Goal: Information Seeking & Learning: Find specific fact

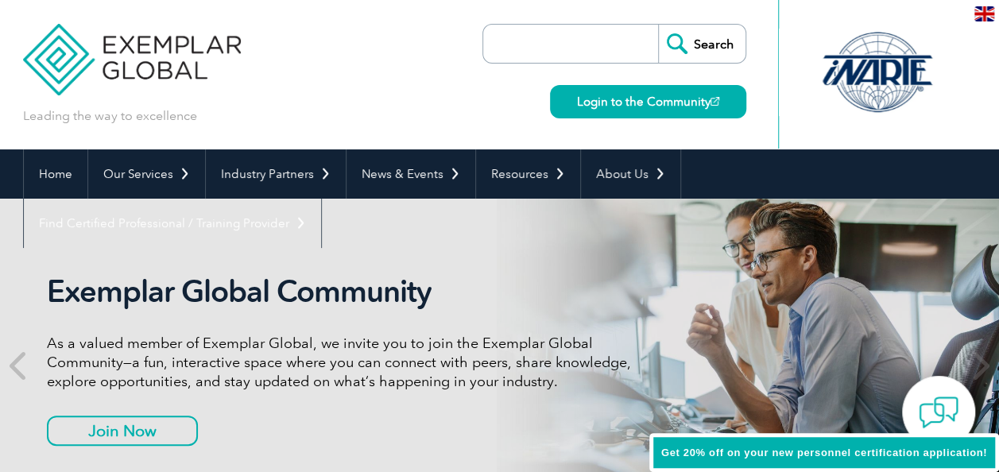
click at [513, 34] on input "search" at bounding box center [574, 44] width 167 height 38
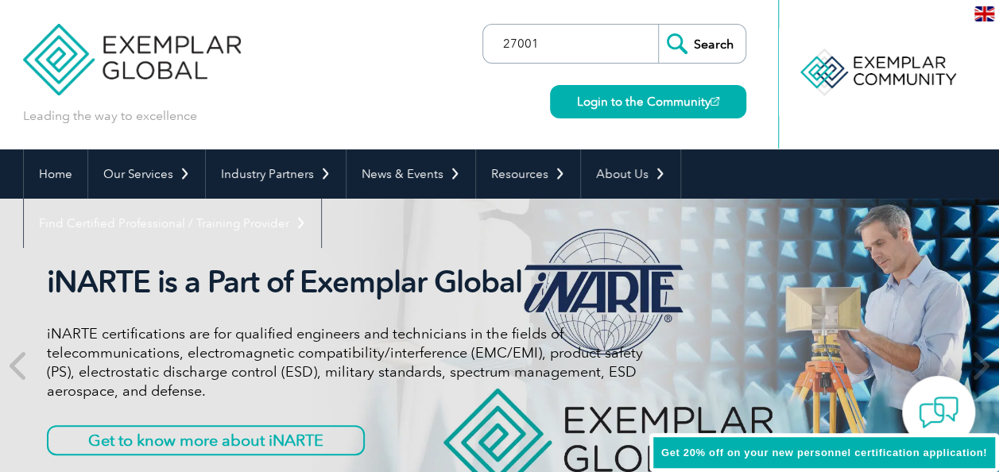
type input "27001"
click at [658, 25] on input "Search" at bounding box center [701, 44] width 87 height 38
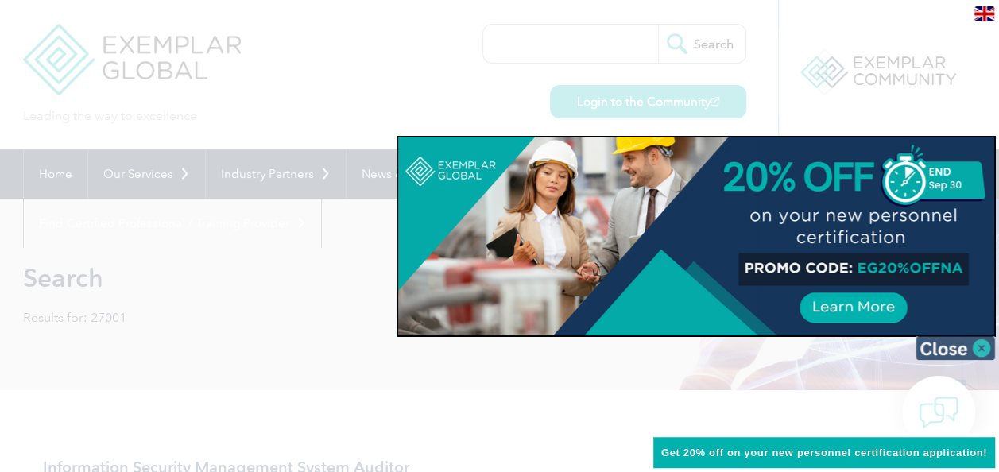
click at [984, 346] on img at bounding box center [954, 348] width 79 height 24
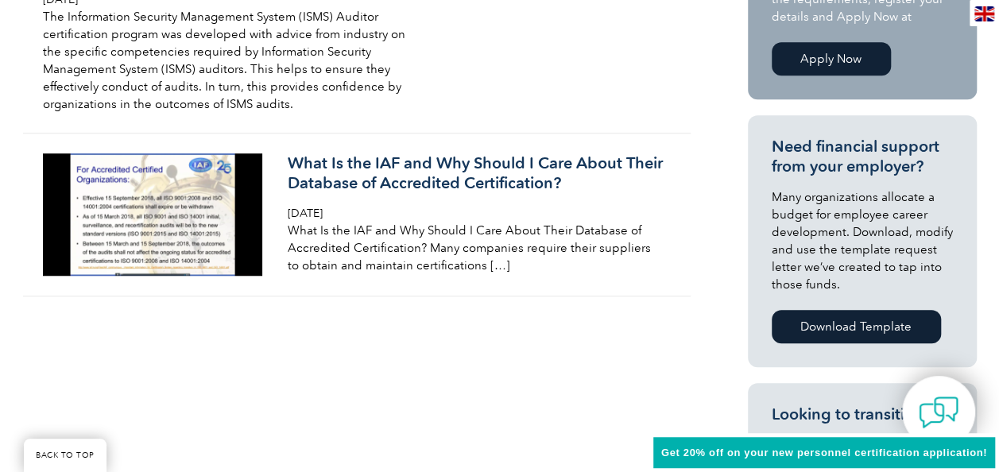
scroll to position [526, 0]
